Goal: Task Accomplishment & Management: Use online tool/utility

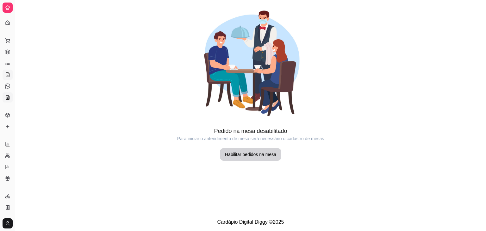
click at [9, 96] on icon at bounding box center [7, 97] width 3 height 4
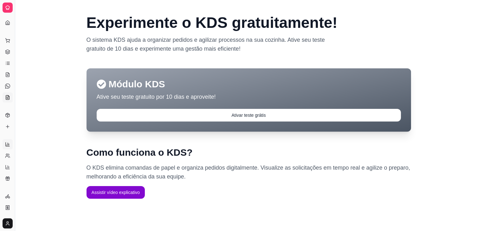
click at [9, 144] on icon at bounding box center [7, 144] width 5 height 5
select select "ALL"
select select "0"
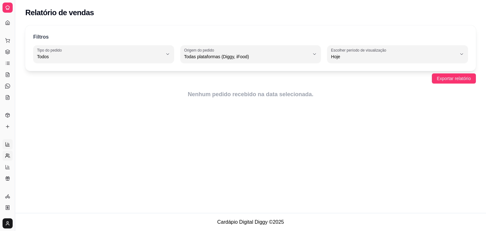
click at [5, 157] on link "Relatório de clientes" at bounding box center [8, 156] width 10 height 10
select select "30"
select select "HIGHEST_TOTAL_SPENT_WITH_ORDERS"
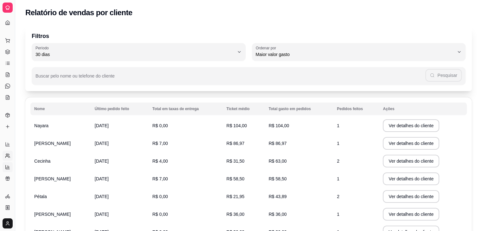
click at [9, 164] on link "Relatório de mesas" at bounding box center [8, 167] width 10 height 10
select select "TOTAL_OF_ORDERS"
select select "7"
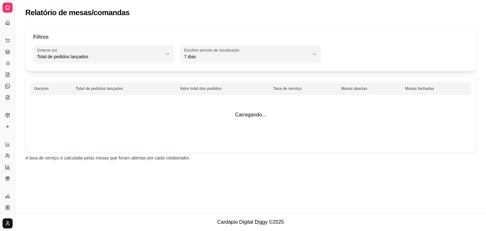
click at [6, 171] on link "Relatório de mesas" at bounding box center [8, 167] width 10 height 10
click at [7, 25] on div "Dia a dia" at bounding box center [8, 30] width 10 height 10
click at [9, 147] on link "Relatórios de vendas" at bounding box center [8, 144] width 10 height 10
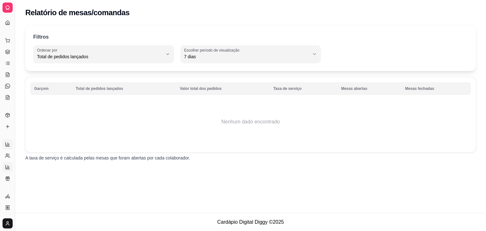
select select "ALL"
select select "0"
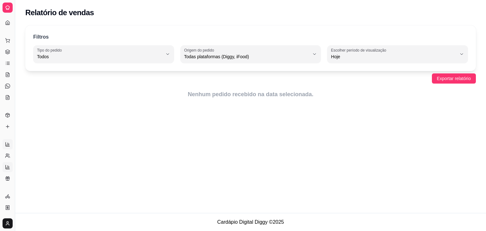
click at [10, 166] on link "Relatório de mesas" at bounding box center [8, 167] width 10 height 10
select select "TOTAL_OF_ORDERS"
select select "7"
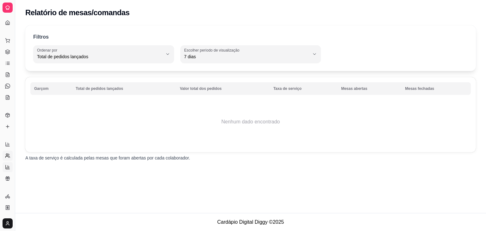
click at [9, 158] on link "Relatório de clientes" at bounding box center [8, 156] width 10 height 10
select select "30"
select select "HIGHEST_TOTAL_SPENT_WITH_ORDERS"
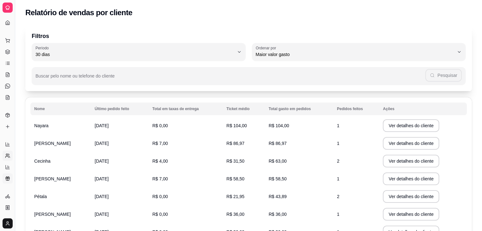
click at [8, 177] on icon at bounding box center [7, 178] width 5 height 5
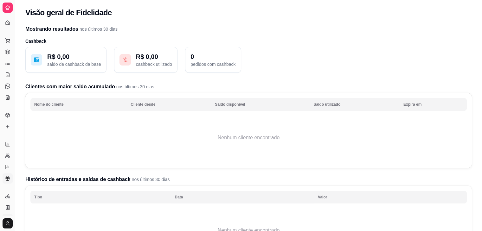
click at [6, 214] on link "Controle de caixa" at bounding box center [8, 219] width 10 height 10
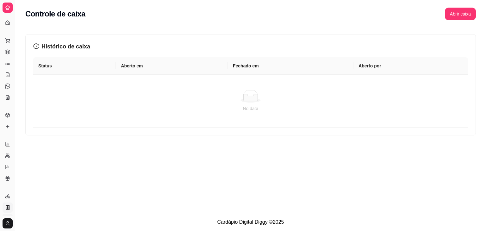
click at [6, 212] on link "Nota Fiscal (NFC-e)" at bounding box center [8, 208] width 10 height 10
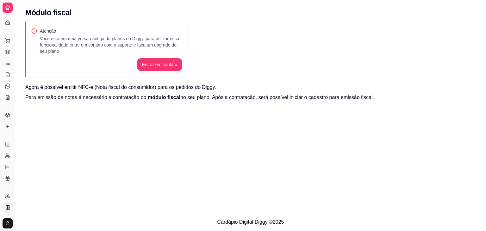
click at [9, 58] on ul "Pedidos balcão (PDV) Gestor de Pedidos Lista de Pedidos Salão / Mesas Diggy Bot…" at bounding box center [8, 68] width 10 height 67
click at [9, 63] on icon at bounding box center [8, 63] width 3 height 0
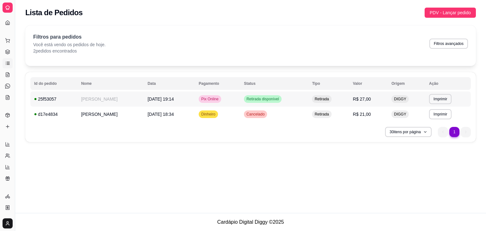
click at [220, 100] on span "Pix Online" at bounding box center [210, 99] width 20 height 5
click at [8, 97] on icon at bounding box center [7, 97] width 5 height 5
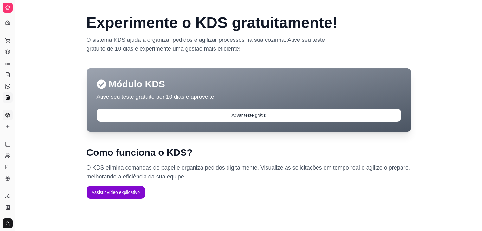
click at [10, 113] on icon at bounding box center [7, 115] width 5 height 5
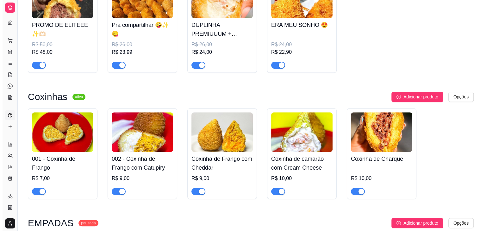
scroll to position [239, 0]
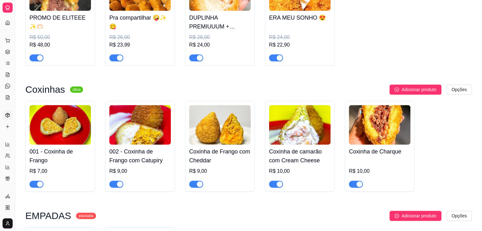
click at [302, 132] on img at bounding box center [299, 125] width 61 height 40
click at [9, 43] on button "Pedidos balcão (PDV)" at bounding box center [8, 40] width 10 height 10
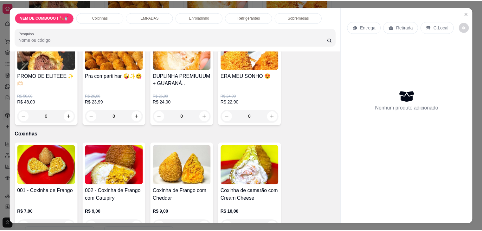
scroll to position [89, 0]
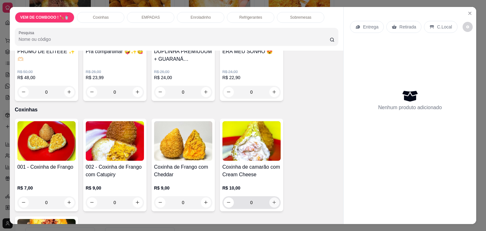
click at [272, 200] on icon "increase-product-quantity" at bounding box center [274, 202] width 5 height 5
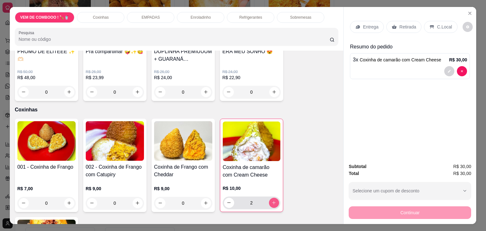
type input "3"
click at [403, 28] on div "Retirada" at bounding box center [404, 27] width 35 height 12
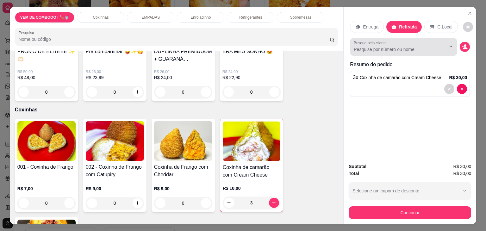
click at [420, 50] on div at bounding box center [404, 47] width 100 height 13
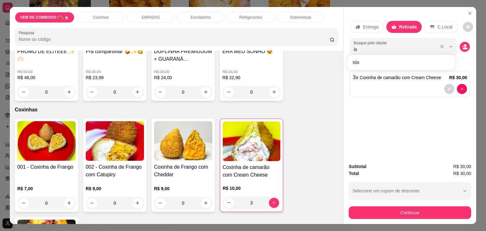
type input "i"
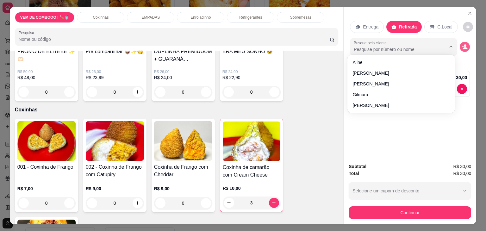
click at [464, 44] on circle "decrease-product-quantity" at bounding box center [465, 45] width 3 height 3
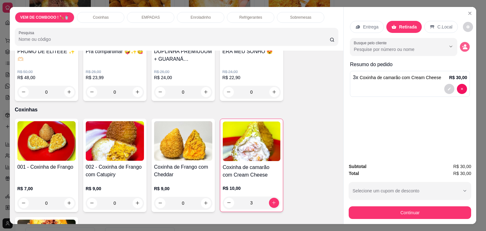
click at [464, 44] on circle "decrease-product-quantity" at bounding box center [465, 45] width 3 height 3
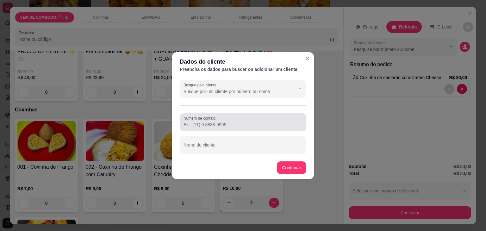
click at [202, 122] on input "Número de contato" at bounding box center [243, 125] width 119 height 6
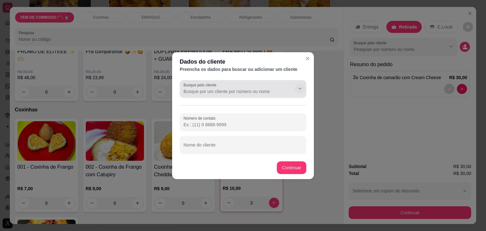
click at [299, 90] on icon "Show suggestions" at bounding box center [300, 88] width 5 height 5
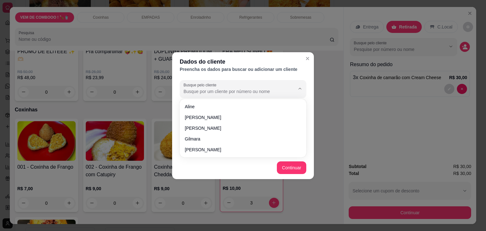
click at [258, 87] on div at bounding box center [243, 89] width 119 height 13
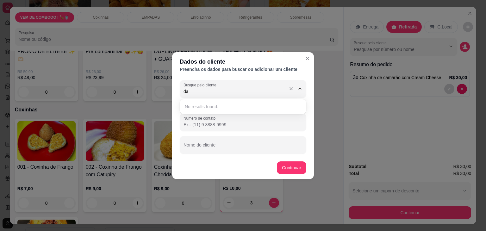
type input "d"
click at [300, 87] on icon "Show suggestions" at bounding box center [300, 88] width 5 height 5
click at [238, 126] on input "Número de contato" at bounding box center [243, 125] width 119 height 6
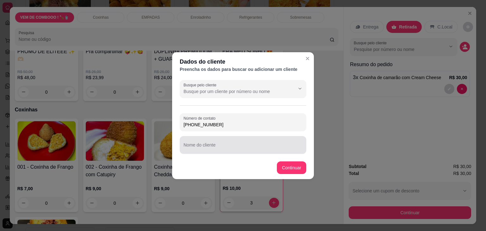
type input "[PHONE_NUMBER]"
click at [217, 143] on div at bounding box center [243, 145] width 119 height 13
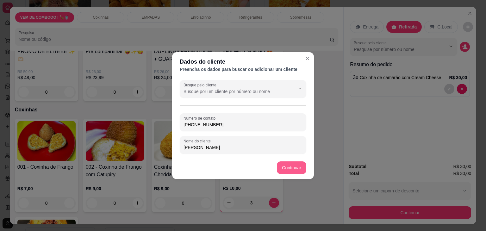
type input "[PERSON_NAME]"
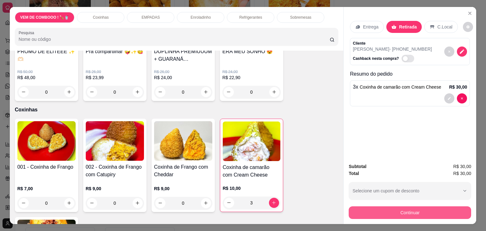
click at [428, 211] on button "Continuar" at bounding box center [410, 212] width 123 height 13
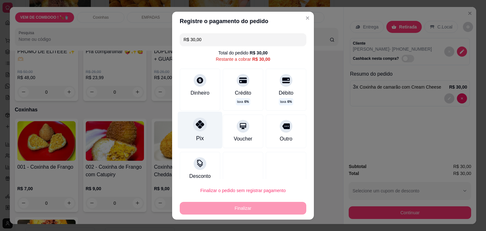
click at [196, 125] on icon at bounding box center [200, 124] width 8 height 8
type input "R$ 0,00"
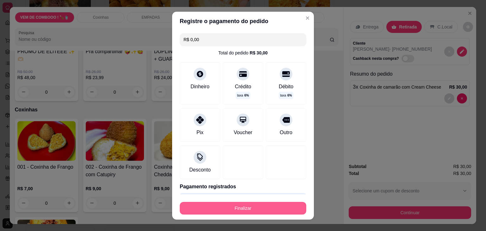
click at [248, 204] on button "Finalizar" at bounding box center [243, 208] width 127 height 13
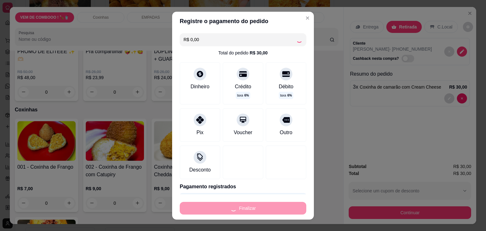
type input "0"
type input "-R$ 30,00"
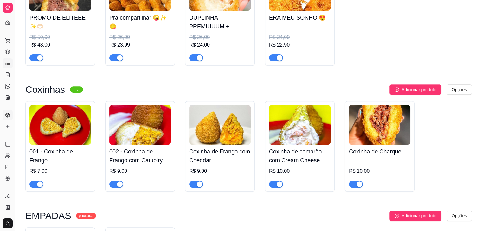
click at [9, 63] on icon at bounding box center [8, 63] width 3 height 0
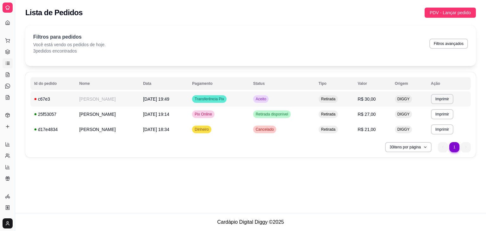
click at [225, 99] on span "Transferência Pix" at bounding box center [209, 99] width 32 height 5
click at [164, 100] on span "[DATE] 19:49" at bounding box center [156, 99] width 26 height 5
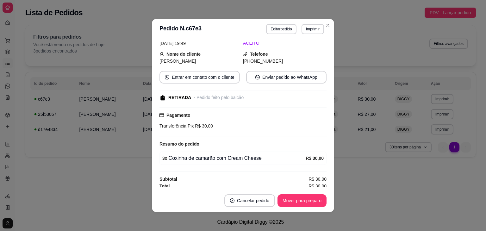
scroll to position [32, 0]
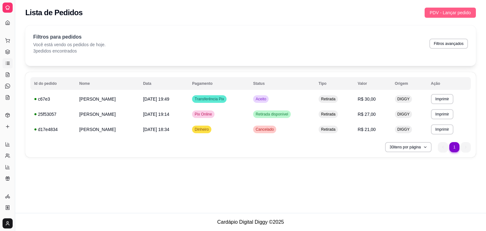
click at [446, 12] on span "PDV - Lançar pedido" at bounding box center [450, 12] width 41 height 7
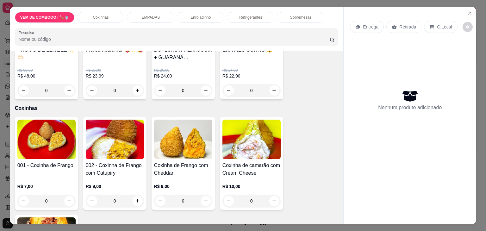
scroll to position [103, 0]
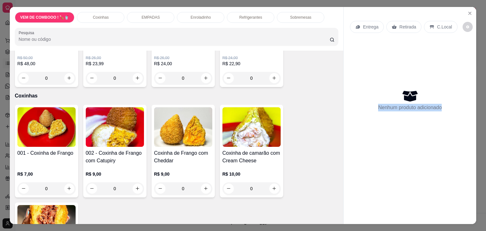
drag, startPoint x: 472, startPoint y: 42, endPoint x: 473, endPoint y: 35, distance: 7.7
click at [473, 35] on div "Entrega Retirada C.Local Nenhum produto adicionado" at bounding box center [410, 110] width 133 height 207
click at [455, 56] on div "Nenhum produto adicionado" at bounding box center [410, 100] width 120 height 124
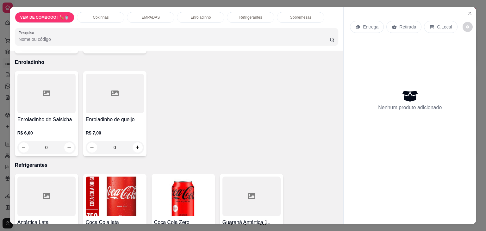
scroll to position [418, 0]
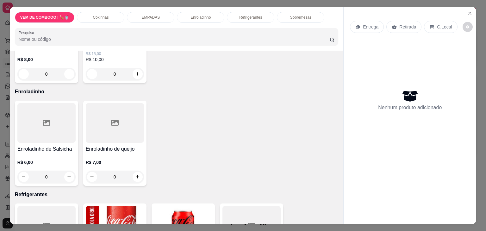
click at [336, 51] on div "Item avulso VEM DE COMBOOO ! 🍗🥤 PROMO DE ELITEEE ✨🫶🏻 R$ 50,00 R$ 48,00 0 Pra co…" at bounding box center [177, 138] width 334 height 174
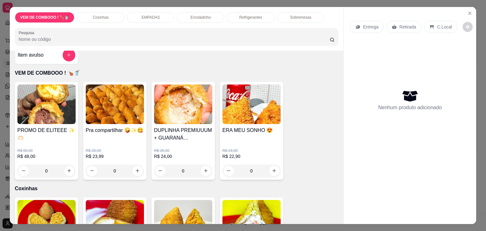
scroll to position [0, 0]
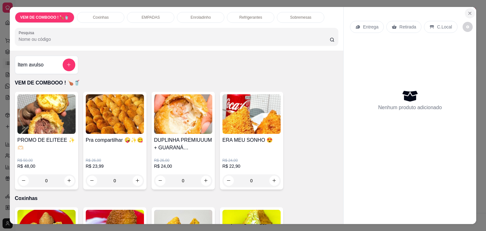
click at [470, 12] on icon "Close" at bounding box center [470, 13] width 5 height 5
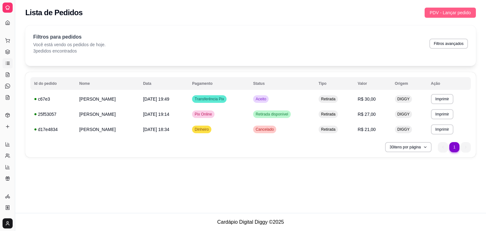
click at [462, 12] on span "PDV - Lançar pedido" at bounding box center [450, 12] width 41 height 7
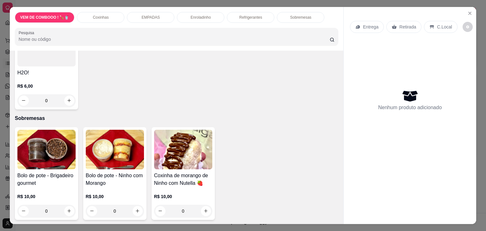
scroll to position [688, 0]
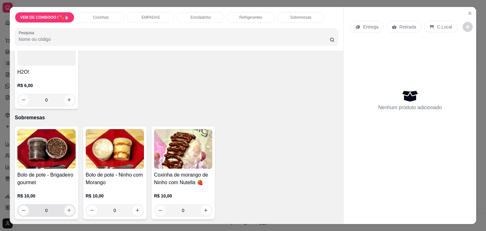
click at [67, 209] on icon "increase-product-quantity" at bounding box center [68, 210] width 3 height 3
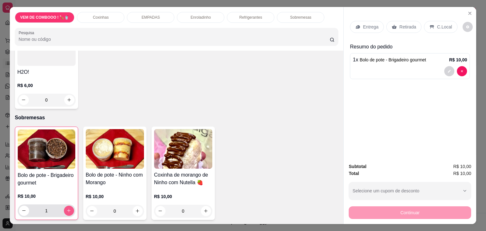
click at [66, 208] on icon "increase-product-quantity" at bounding box center [68, 210] width 5 height 5
type input "2"
click at [135, 209] on icon "increase-product-quantity" at bounding box center [137, 211] width 5 height 5
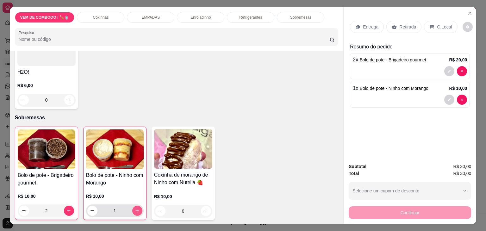
click at [135, 208] on icon "increase-product-quantity" at bounding box center [137, 210] width 5 height 5
type input "3"
click at [405, 24] on p "Retirada" at bounding box center [408, 27] width 17 height 6
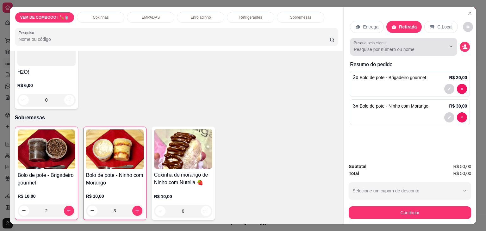
click at [414, 49] on input "Busque pelo cliente" at bounding box center [395, 49] width 82 height 6
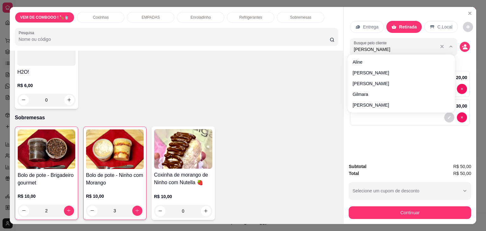
type input "[PERSON_NAME]"
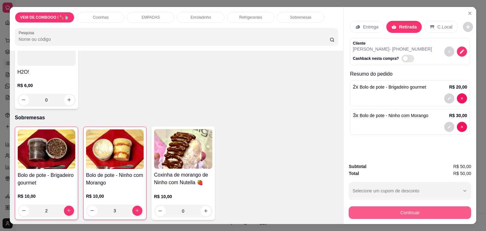
click at [426, 211] on button "Continuar" at bounding box center [410, 212] width 123 height 13
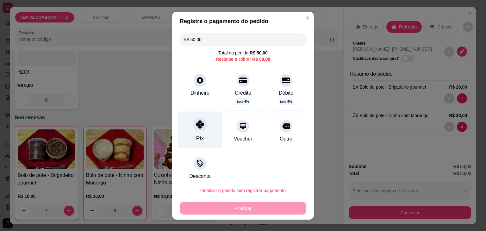
click at [199, 133] on div "Pix" at bounding box center [200, 129] width 45 height 37
type input "R$ 0,00"
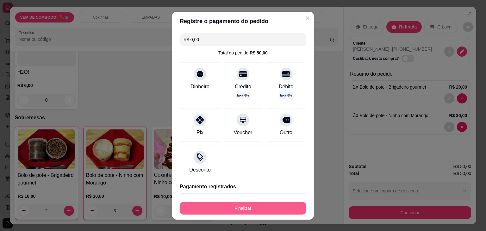
click at [228, 206] on button "Finalizar" at bounding box center [243, 208] width 127 height 13
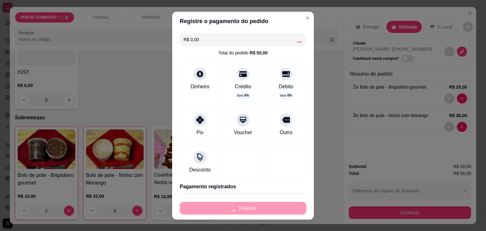
type input "0"
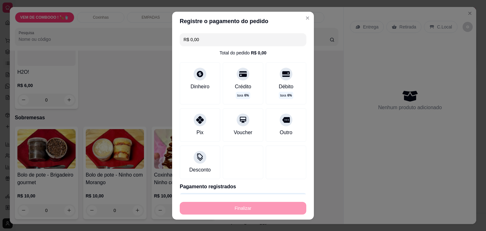
type input "-R$ 50,00"
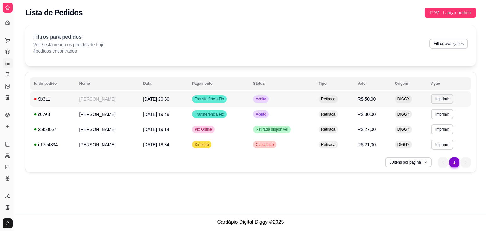
click at [268, 98] on span "Aceito" at bounding box center [261, 99] width 13 height 5
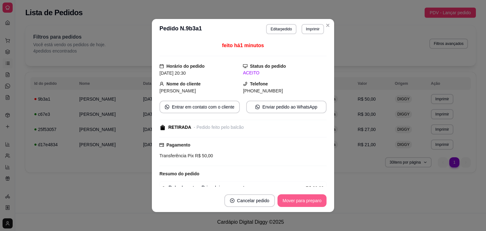
click at [304, 201] on button "Mover para preparo" at bounding box center [302, 200] width 49 height 13
click at [304, 201] on button "Mover para retirada disponível" at bounding box center [292, 200] width 70 height 13
click at [313, 200] on button "Mover para finalizado" at bounding box center [300, 200] width 53 height 13
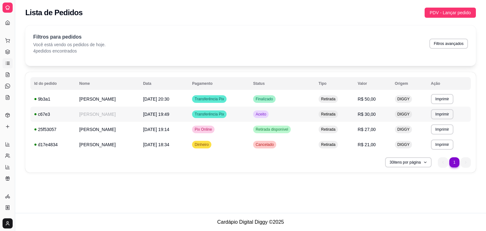
click at [225, 116] on span "Transferência Pix" at bounding box center [209, 114] width 32 height 5
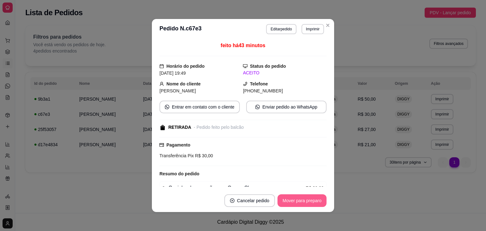
click at [313, 200] on button "Mover para preparo" at bounding box center [302, 200] width 49 height 13
click at [313, 200] on button "Mover para retirada disponível" at bounding box center [292, 201] width 68 height 12
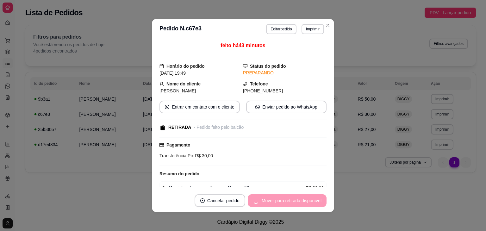
click at [313, 200] on div "Mover para retirada disponível" at bounding box center [287, 200] width 79 height 13
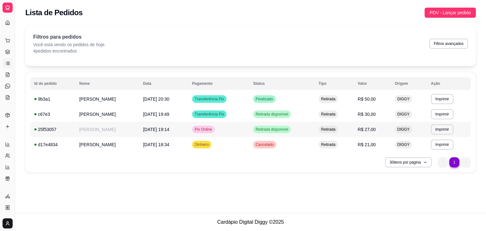
click at [290, 131] on span "Retirada disponível" at bounding box center [272, 129] width 35 height 5
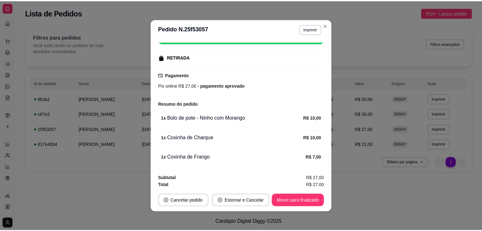
scroll to position [90, 0]
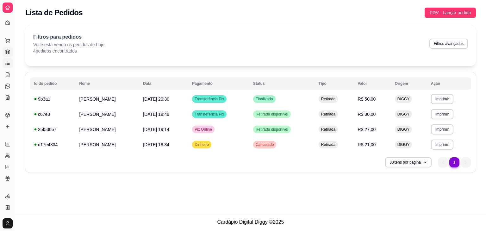
click at [8, 52] on icon at bounding box center [7, 51] width 4 height 2
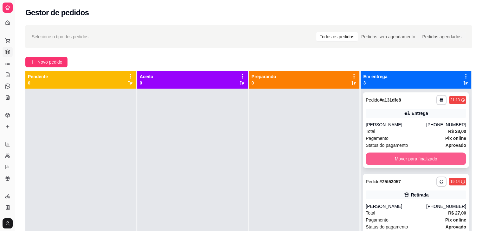
click at [426, 159] on button "Mover para finalizado" at bounding box center [415, 159] width 100 height 13
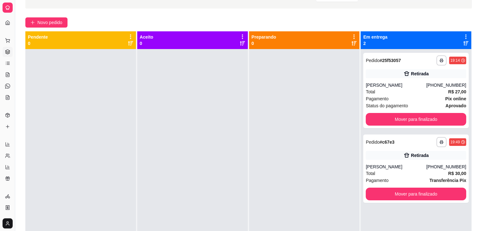
scroll to position [40, 0]
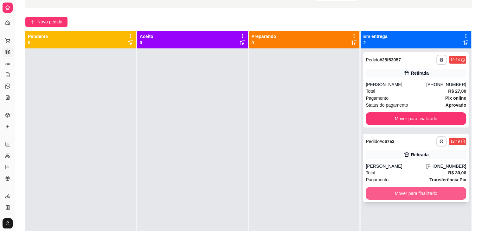
click at [431, 195] on button "Mover para finalizado" at bounding box center [415, 193] width 100 height 13
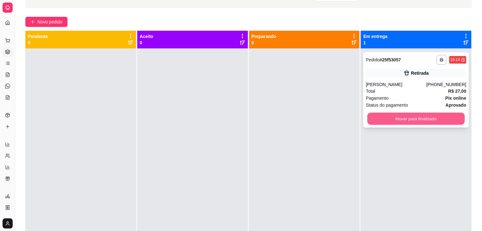
click at [442, 120] on button "Mover para finalizado" at bounding box center [415, 119] width 97 height 12
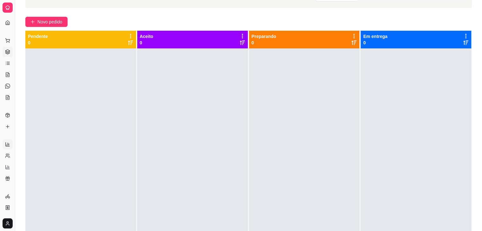
click at [8, 144] on icon at bounding box center [8, 144] width 0 height 3
select select "ALL"
select select "0"
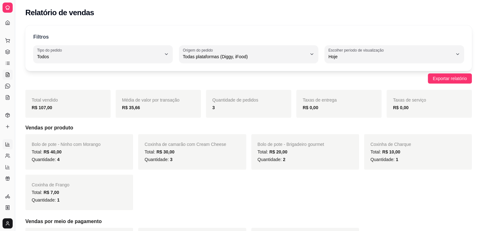
scroll to position [3, 0]
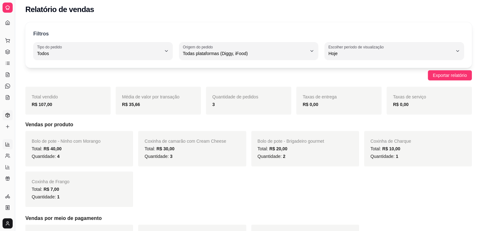
click at [8, 113] on icon at bounding box center [7, 115] width 5 height 5
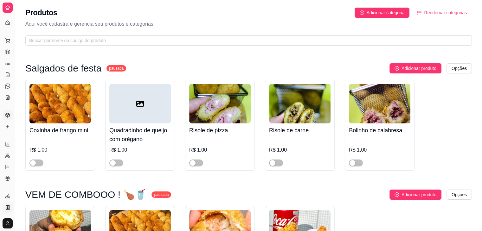
click at [8, 206] on icon at bounding box center [7, 207] width 5 height 5
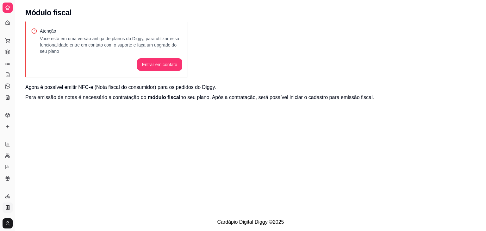
click at [8, 25] on div "Dia a dia" at bounding box center [8, 30] width 10 height 10
click at [8, 18] on link "Dashboard" at bounding box center [8, 23] width 10 height 10
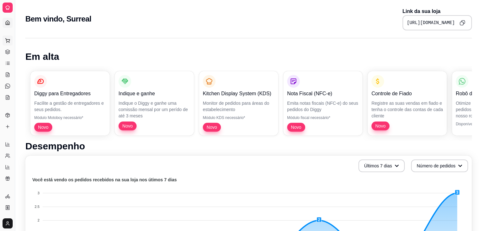
click at [9, 38] on icon at bounding box center [7, 40] width 5 height 5
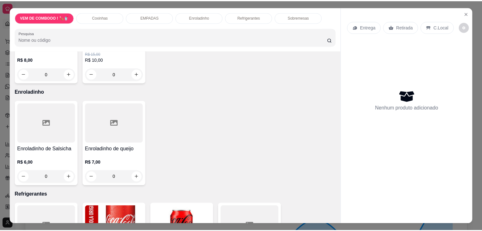
scroll to position [431, 0]
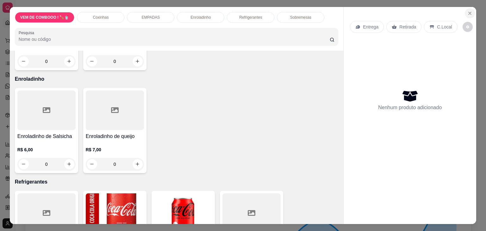
click at [471, 14] on button "Close" at bounding box center [470, 13] width 10 height 10
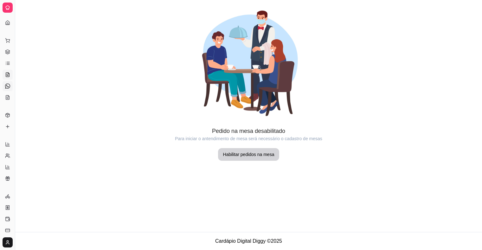
click at [8, 81] on link "Diggy Bot novo" at bounding box center [8, 86] width 10 height 10
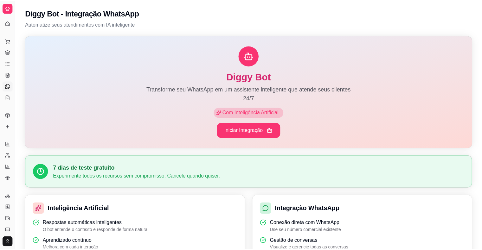
scroll to position [56, 0]
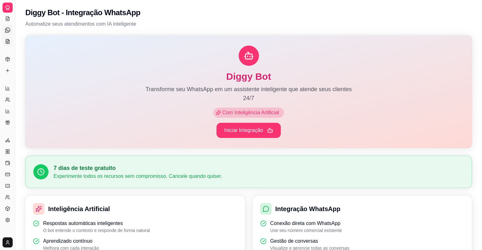
click at [8, 41] on icon at bounding box center [7, 41] width 5 height 5
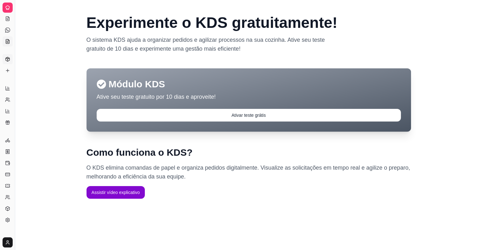
click at [10, 56] on link "Produtos" at bounding box center [8, 59] width 10 height 10
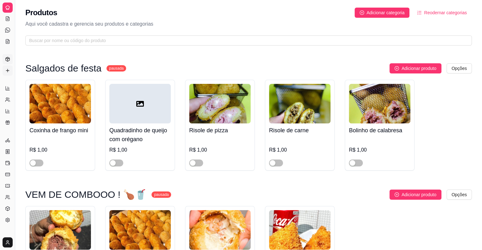
click at [8, 69] on icon at bounding box center [7, 70] width 5 height 5
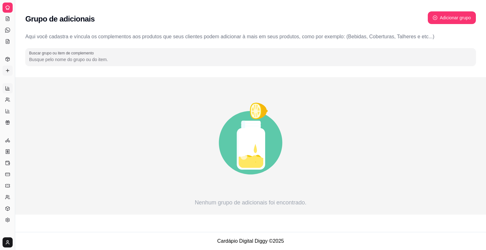
click at [9, 90] on icon at bounding box center [8, 88] width 4 height 4
select select "ALL"
select select "0"
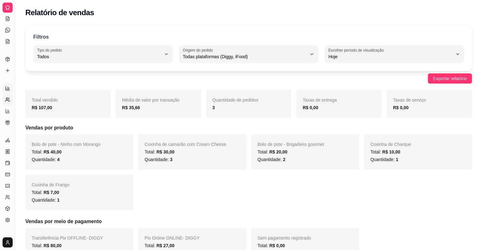
click at [7, 103] on link "Relatório de clientes" at bounding box center [8, 100] width 10 height 10
select select "30"
select select "HIGHEST_TOTAL_SPENT_WITH_ORDERS"
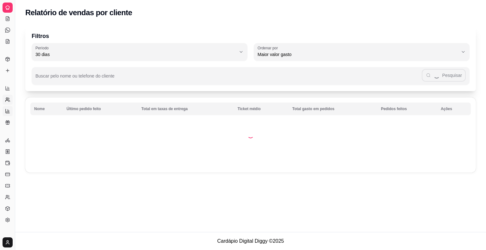
click at [9, 109] on icon at bounding box center [7, 111] width 5 height 5
select select "TOTAL_OF_ORDERS"
select select "7"
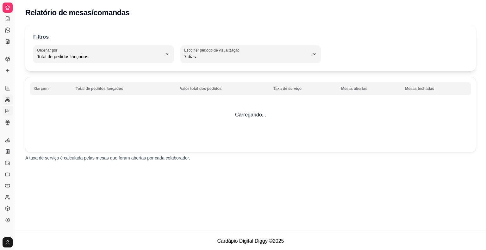
click at [11, 100] on link "Relatório de clientes" at bounding box center [8, 100] width 10 height 10
select select "30"
select select "HIGHEST_TOTAL_SPENT_WITH_ORDERS"
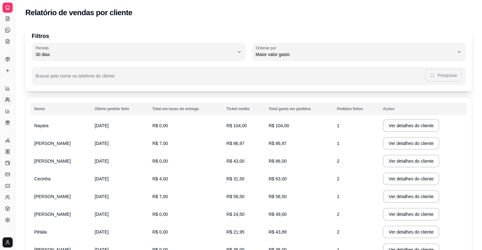
click at [11, 14] on div "Diggy Sistema de Gestão S Surreal ..." at bounding box center [7, 7] width 15 height 15
click at [9, 17] on icon at bounding box center [7, 18] width 3 height 4
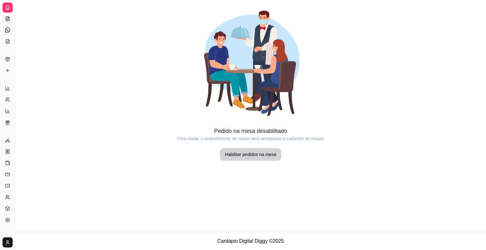
click at [6, 30] on icon at bounding box center [7, 30] width 5 height 5
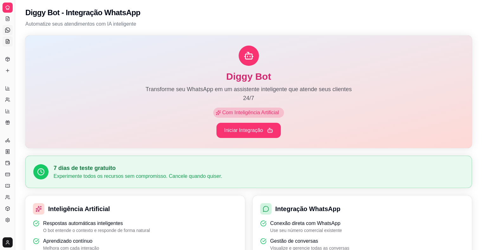
click at [6, 39] on icon at bounding box center [7, 41] width 5 height 5
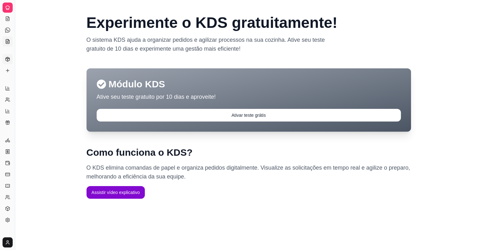
click at [11, 60] on link "Produtos" at bounding box center [8, 59] width 10 height 10
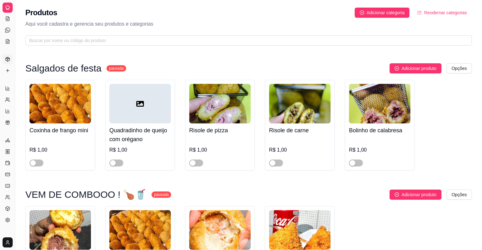
click at [389, 100] on img at bounding box center [379, 104] width 61 height 40
